Goal: Find specific page/section: Find specific page/section

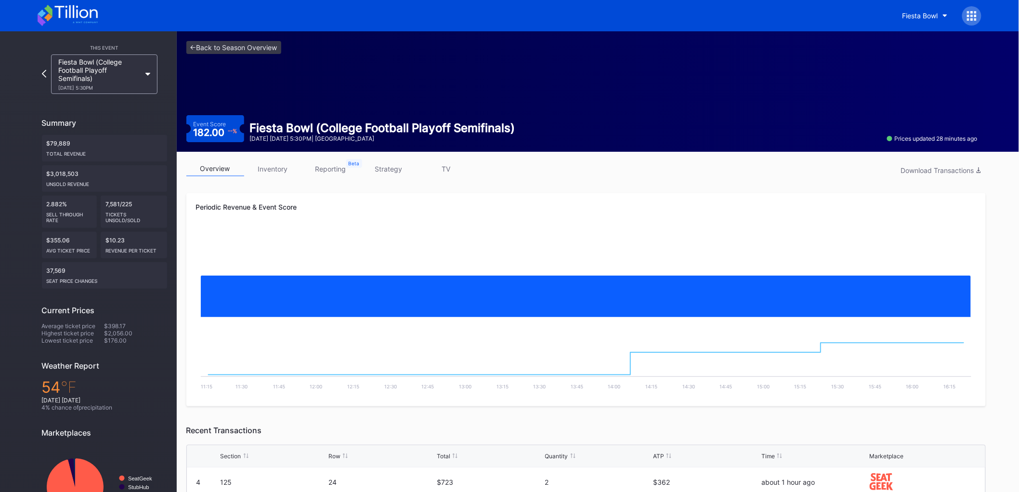
click at [283, 165] on link "inventory" at bounding box center [273, 168] width 58 height 15
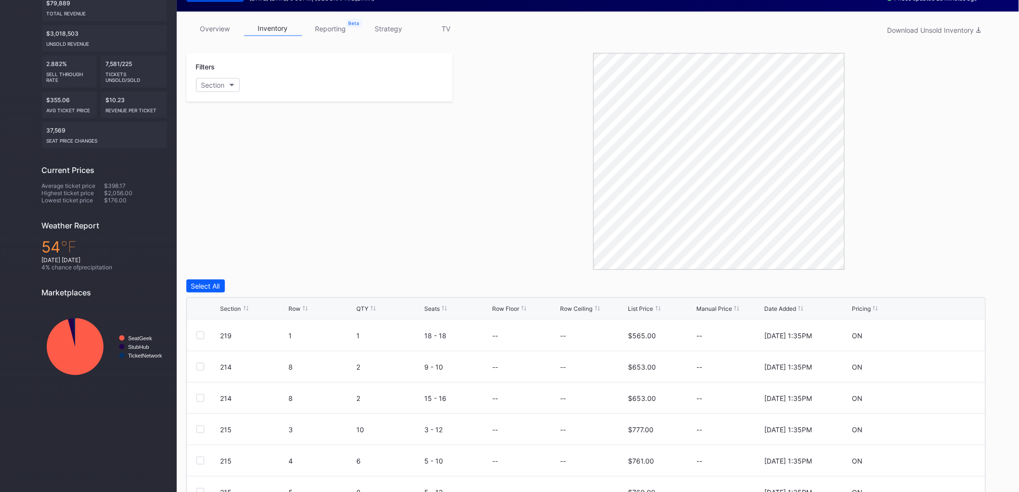
scroll to position [143, 0]
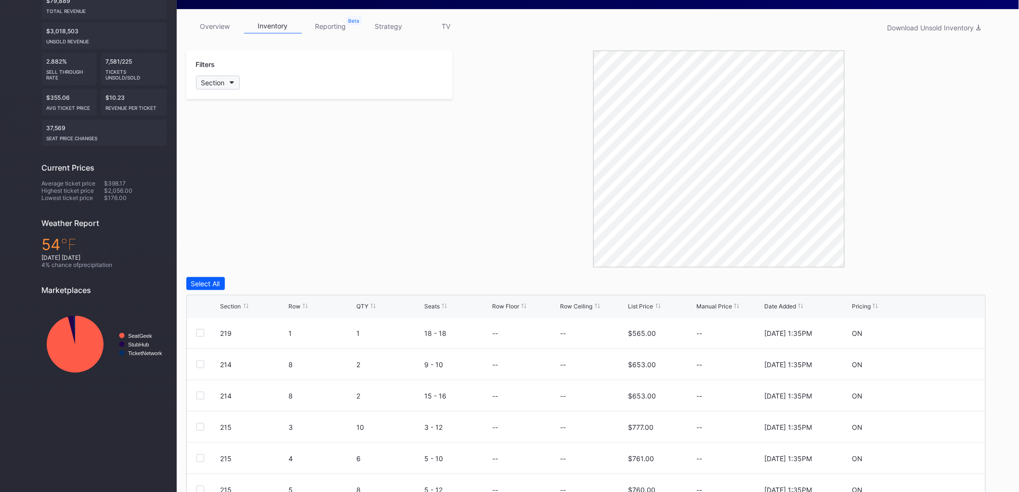
click at [227, 88] on button "Section" at bounding box center [218, 83] width 44 height 14
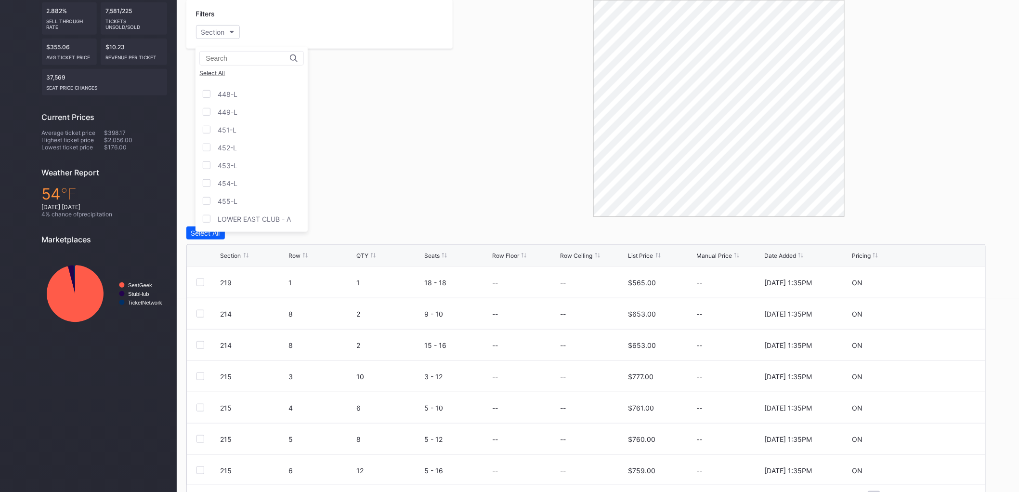
scroll to position [223, 0]
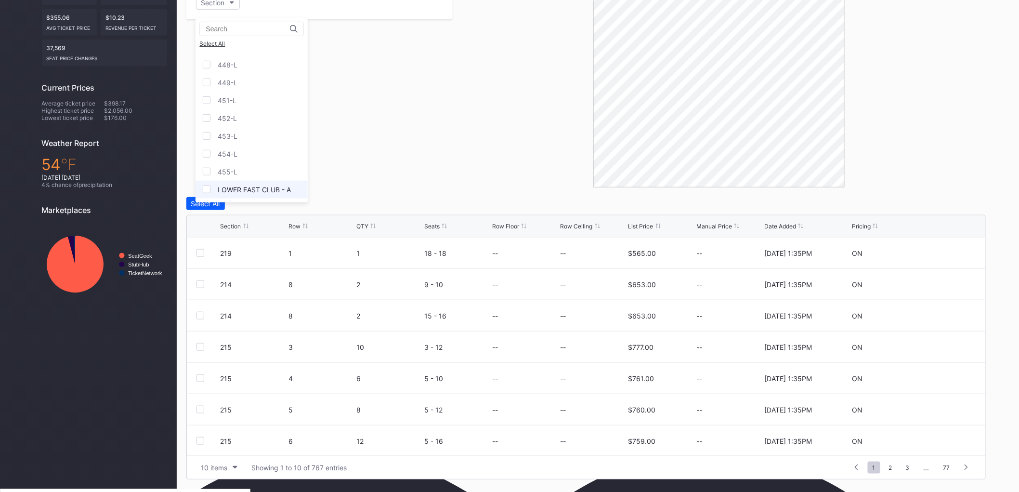
click at [247, 191] on div "LOWER EAST CLUB - A" at bounding box center [254, 189] width 73 height 8
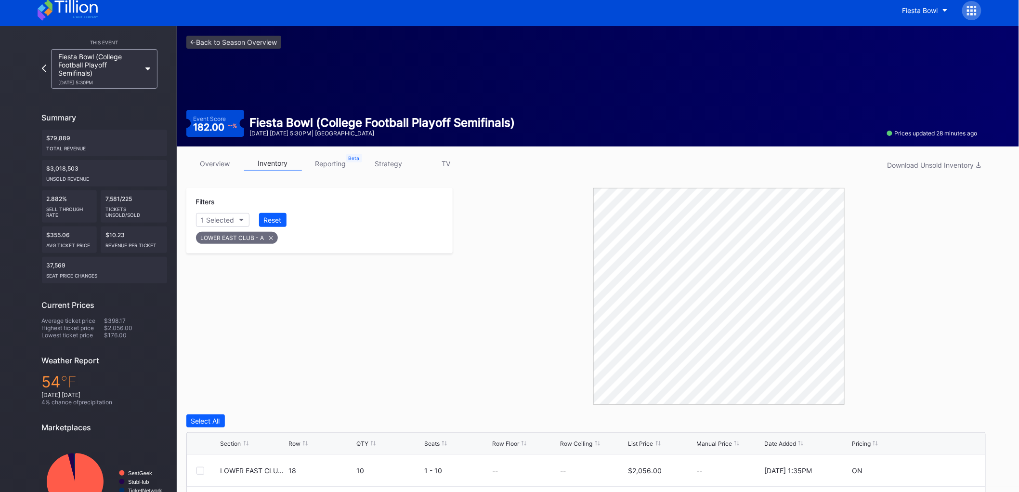
scroll to position [0, 0]
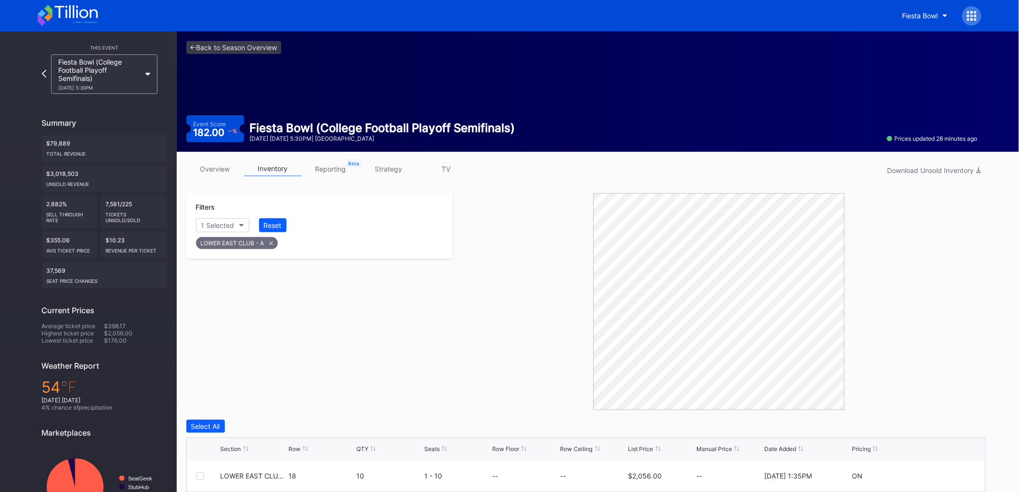
click at [339, 172] on link "reporting" at bounding box center [331, 168] width 58 height 15
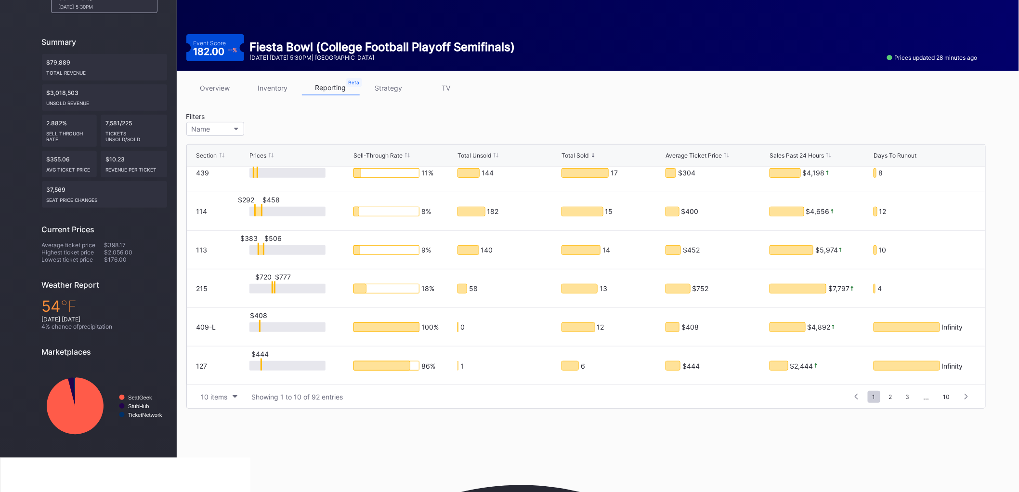
scroll to position [90, 0]
